Goal: Information Seeking & Learning: Learn about a topic

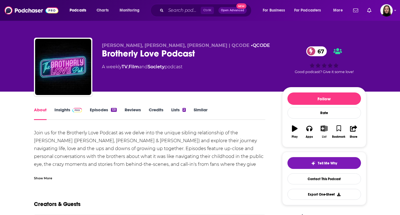
click at [325, 128] on icon "button" at bounding box center [324, 128] width 7 height 6
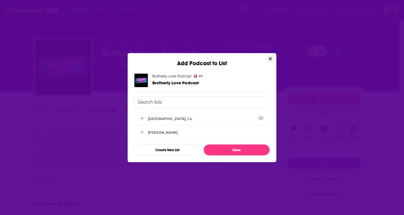
click at [270, 57] on icon "Close" at bounding box center [270, 58] width 3 height 4
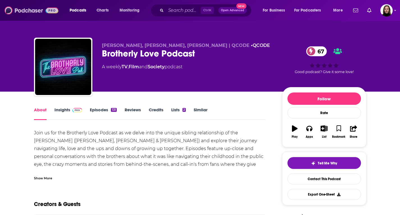
click at [35, 11] on img at bounding box center [31, 10] width 54 height 11
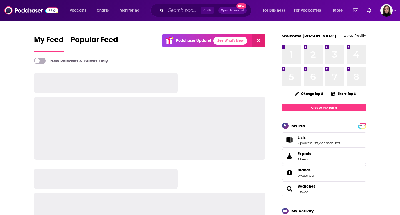
click at [304, 139] on span "Lists" at bounding box center [302, 137] width 8 height 5
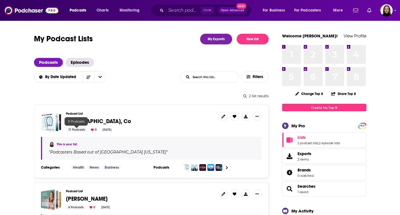
click at [76, 128] on div "11 Podcasts" at bounding box center [76, 129] width 21 height 5
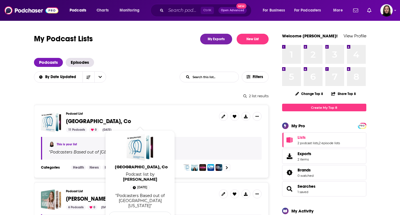
click at [81, 121] on span "[GEOGRAPHIC_DATA], Co" at bounding box center [98, 121] width 65 height 7
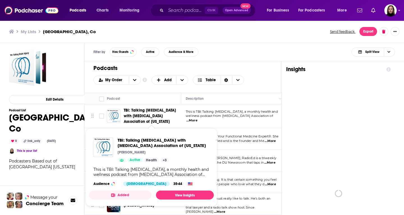
click at [143, 117] on span "TBI: Talking [MEDICAL_DATA] with [MEDICAL_DATA] Association of [US_STATE]" at bounding box center [150, 116] width 53 height 16
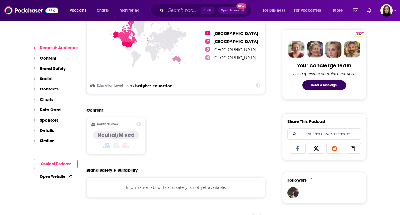
scroll to position [365, 0]
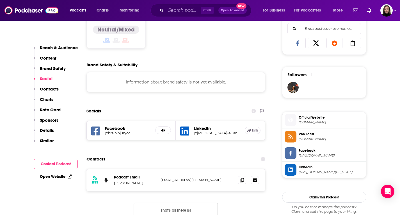
click at [320, 120] on span "Official Website [DOMAIN_NAME]" at bounding box center [329, 119] width 67 height 11
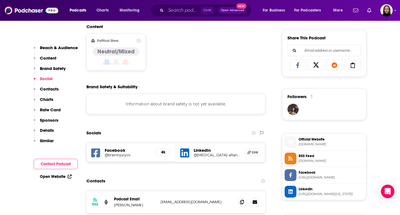
scroll to position [393, 0]
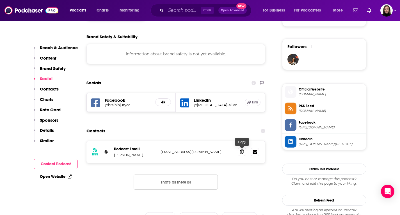
click at [243, 154] on icon at bounding box center [242, 151] width 4 height 4
click at [240, 153] on icon at bounding box center [242, 151] width 4 height 4
click at [244, 153] on icon at bounding box center [242, 151] width 4 height 4
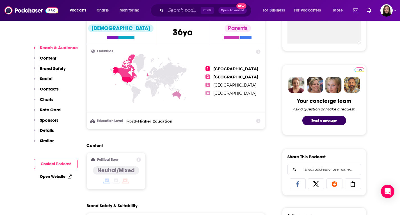
scroll to position [309, 0]
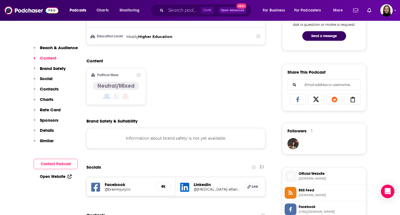
click at [318, 174] on span "Official Website" at bounding box center [331, 173] width 65 height 5
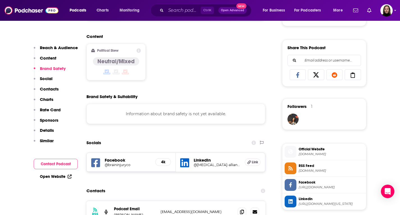
scroll to position [365, 0]
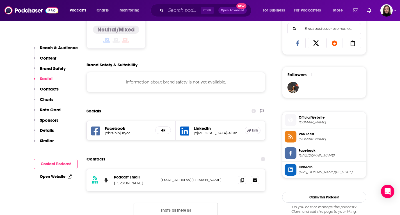
click at [311, 153] on span "Facebook" at bounding box center [331, 150] width 65 height 5
click at [200, 134] on h5 "@[MEDICAL_DATA]-alliance-of-[US_STATE]/" at bounding box center [217, 133] width 47 height 4
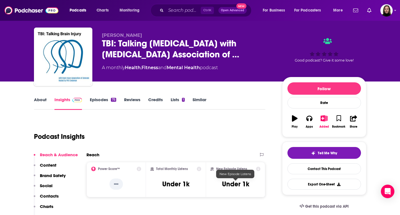
scroll to position [0, 0]
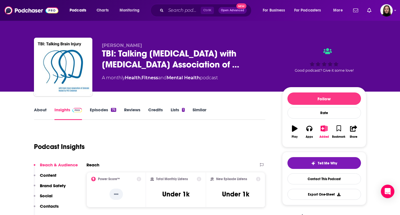
click at [41, 109] on link "About" at bounding box center [40, 113] width 13 height 13
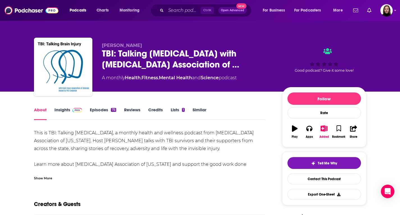
click at [45, 175] on div "Show More" at bounding box center [43, 177] width 18 height 5
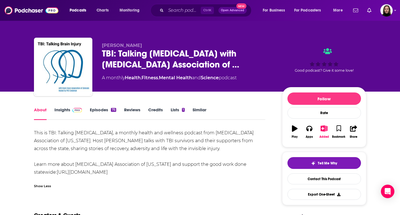
click at [109, 111] on link "Episodes 75" at bounding box center [103, 113] width 26 height 13
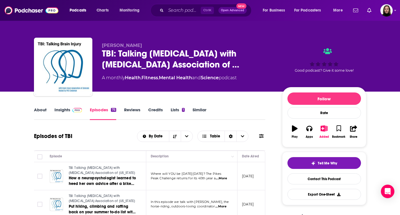
click at [139, 111] on link "Reviews" at bounding box center [132, 113] width 16 height 13
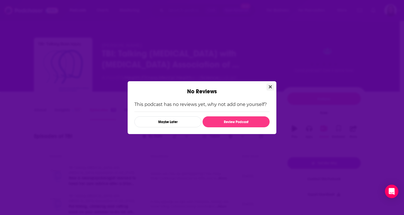
click at [273, 89] on button "Close" at bounding box center [271, 86] width 8 height 7
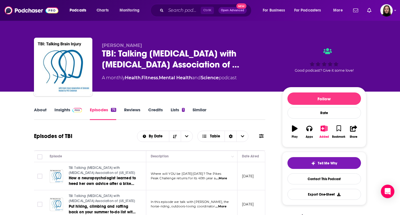
click at [92, 175] on link "TBI: Talking [MEDICAL_DATA] with [MEDICAL_DATA] Association of [US_STATE]" at bounding box center [102, 170] width 67 height 10
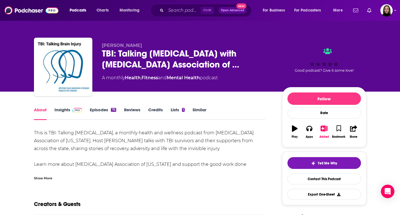
click at [62, 111] on link "Insights" at bounding box center [68, 113] width 28 height 13
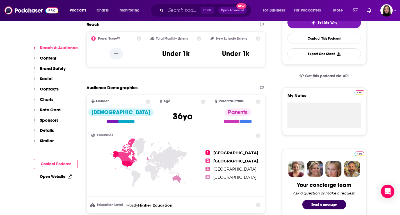
scroll to position [309, 0]
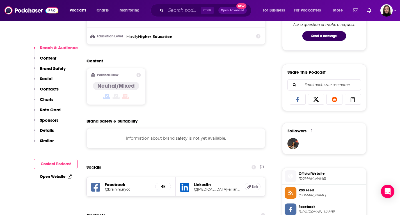
click at [303, 178] on span "[DOMAIN_NAME]" at bounding box center [331, 178] width 65 height 4
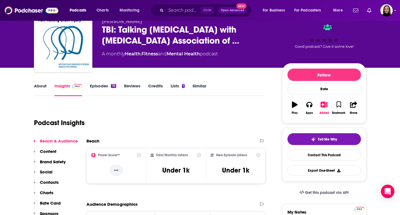
scroll to position [0, 0]
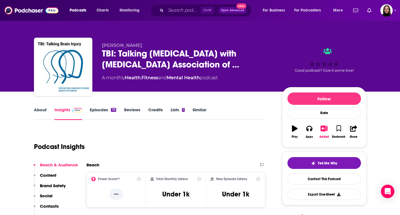
click at [172, 111] on link "Lists 1" at bounding box center [178, 113] width 14 height 13
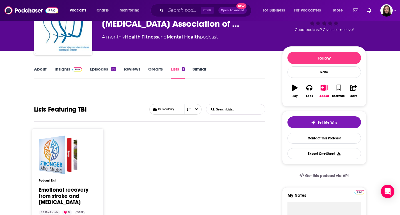
scroll to position [84, 0]
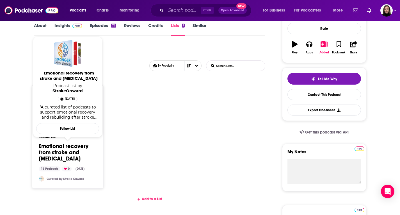
click at [53, 154] on link "Emotional recovery from stroke and [MEDICAL_DATA]" at bounding box center [68, 152] width 58 height 19
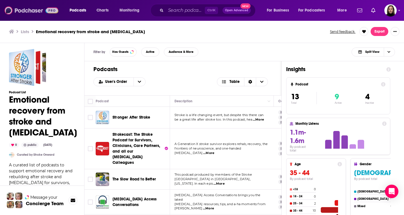
click at [31, 8] on img at bounding box center [31, 10] width 54 height 11
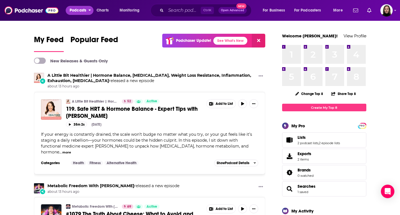
click at [74, 10] on span "Podcasts" at bounding box center [78, 10] width 17 height 8
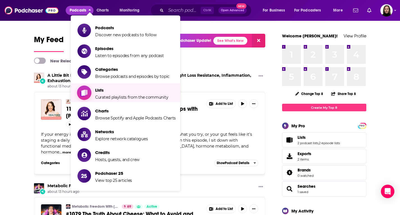
click at [109, 97] on span "Curated playlists from the community" at bounding box center [131, 97] width 73 height 5
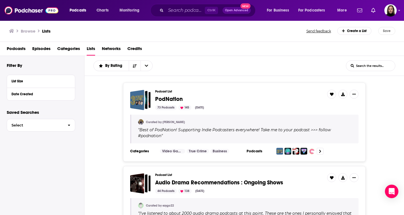
click at [48, 28] on h1 "Lists" at bounding box center [46, 30] width 8 height 5
click at [394, 11] on img "Logged in as BevCat3" at bounding box center [391, 10] width 12 height 12
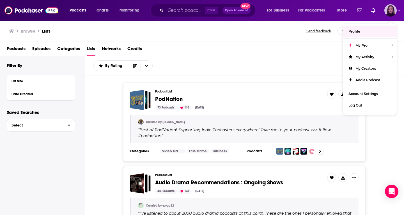
click at [364, 32] on link "Profile" at bounding box center [370, 32] width 54 height 12
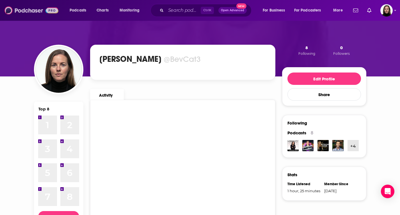
click at [25, 12] on img at bounding box center [31, 10] width 54 height 11
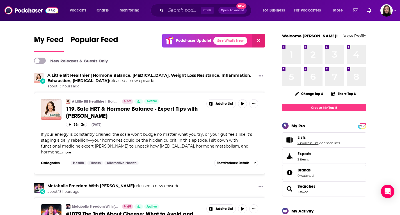
click at [315, 141] on link "2 podcast lists" at bounding box center [308, 143] width 21 height 4
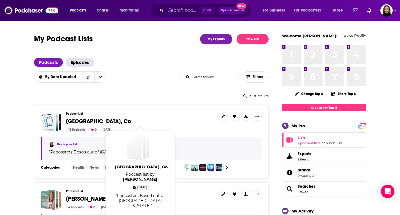
click at [79, 122] on span "[GEOGRAPHIC_DATA], Co" at bounding box center [98, 121] width 65 height 7
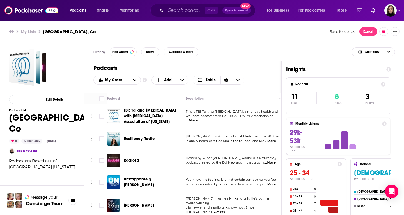
click at [134, 139] on div "Podcasts Charts Monitoring Ctrl K Open Advanced New For Business For Podcasters…" at bounding box center [202, 107] width 404 height 215
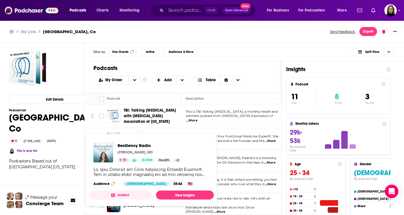
click at [105, 150] on img "Resiliency Radio" at bounding box center [103, 153] width 20 height 20
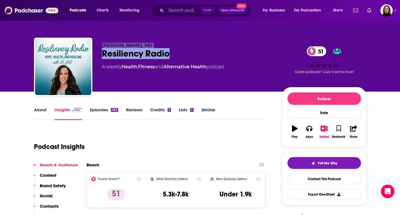
drag, startPoint x: 177, startPoint y: 54, endPoint x: 101, endPoint y: 45, distance: 76.7
click at [101, 45] on div "[PERSON_NAME], MD Resiliency Radio 51 A weekly Health , Fitness and Alternative…" at bounding box center [200, 68] width 332 height 61
copy div "[PERSON_NAME], MD Resiliency Radio"
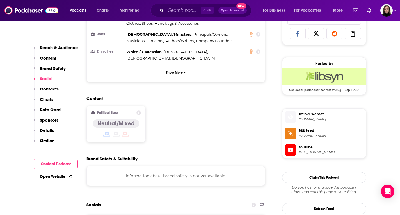
scroll to position [477, 0]
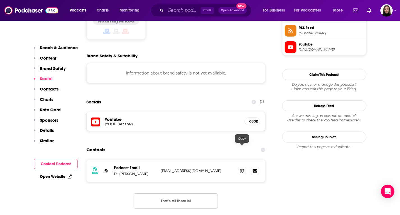
drag, startPoint x: 240, startPoint y: 150, endPoint x: 208, endPoint y: 157, distance: 32.5
click at [240, 168] on icon at bounding box center [242, 170] width 4 height 4
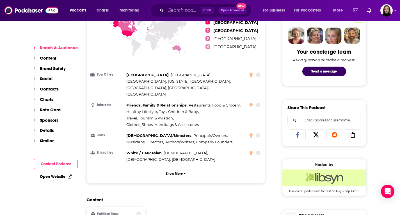
scroll to position [309, 0]
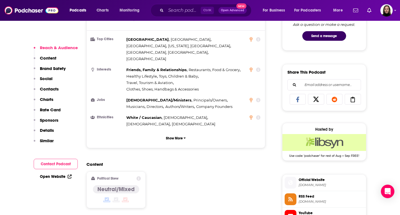
click at [312, 183] on span "[DOMAIN_NAME]" at bounding box center [331, 185] width 65 height 4
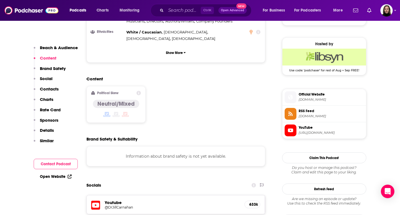
scroll to position [421, 0]
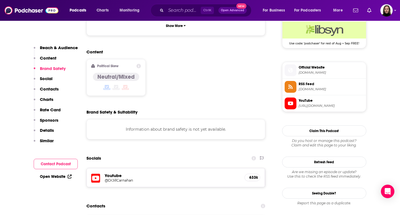
click at [320, 104] on span "[URL][DOMAIN_NAME]" at bounding box center [331, 106] width 65 height 4
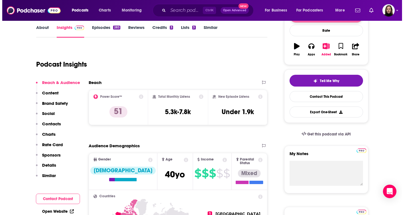
scroll to position [0, 0]
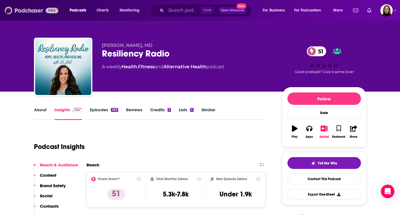
click at [19, 10] on img at bounding box center [31, 10] width 54 height 11
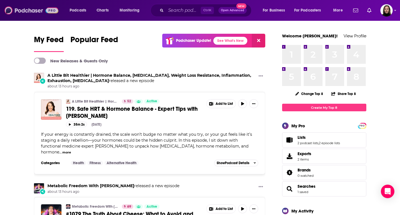
click at [25, 8] on img at bounding box center [31, 10] width 54 height 11
click at [80, 11] on span "Podcasts" at bounding box center [78, 10] width 17 height 8
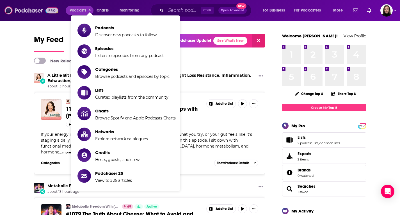
click at [33, 14] on img at bounding box center [31, 10] width 54 height 11
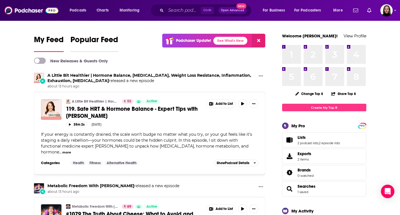
click at [92, 43] on span "Popular Feed" at bounding box center [94, 41] width 48 height 13
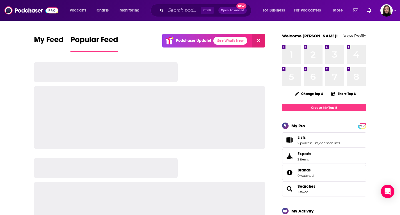
click at [314, 140] on span "Lists 2 podcast lists , 2 episode lists" at bounding box center [319, 140] width 42 height 10
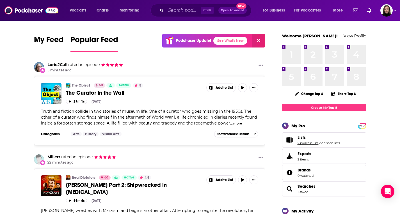
click at [301, 141] on link "2 podcast lists" at bounding box center [308, 143] width 21 height 4
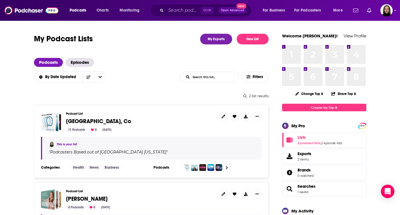
click at [78, 121] on span "[GEOGRAPHIC_DATA], Co" at bounding box center [98, 121] width 65 height 7
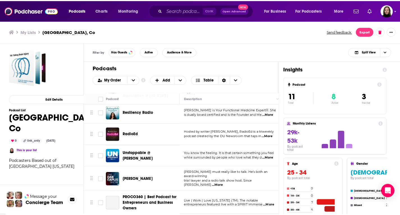
scroll to position [56, 0]
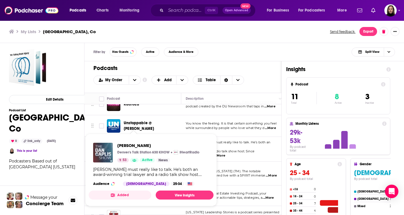
click at [101, 154] on img "Dan Caplis" at bounding box center [103, 153] width 20 height 20
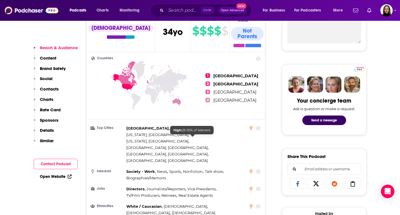
scroll to position [393, 0]
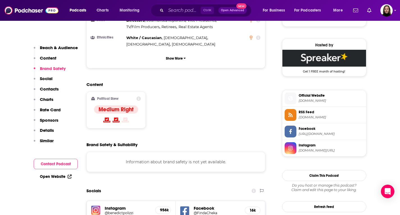
click at [314, 149] on span "[DOMAIN_NAME][URL]" at bounding box center [331, 150] width 65 height 4
click at [314, 98] on span "Official Website [DOMAIN_NAME]" at bounding box center [329, 97] width 67 height 11
click at [302, 133] on span "[URL][DOMAIN_NAME]" at bounding box center [331, 134] width 65 height 4
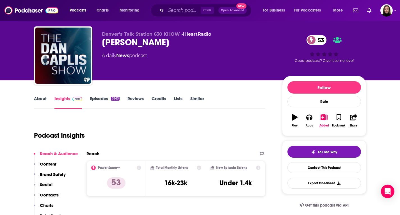
scroll to position [0, 0]
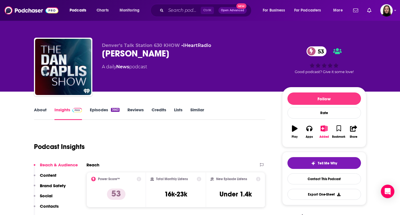
click at [103, 112] on link "Episodes 3663" at bounding box center [104, 113] width 29 height 13
